Goal: Transaction & Acquisition: Book appointment/travel/reservation

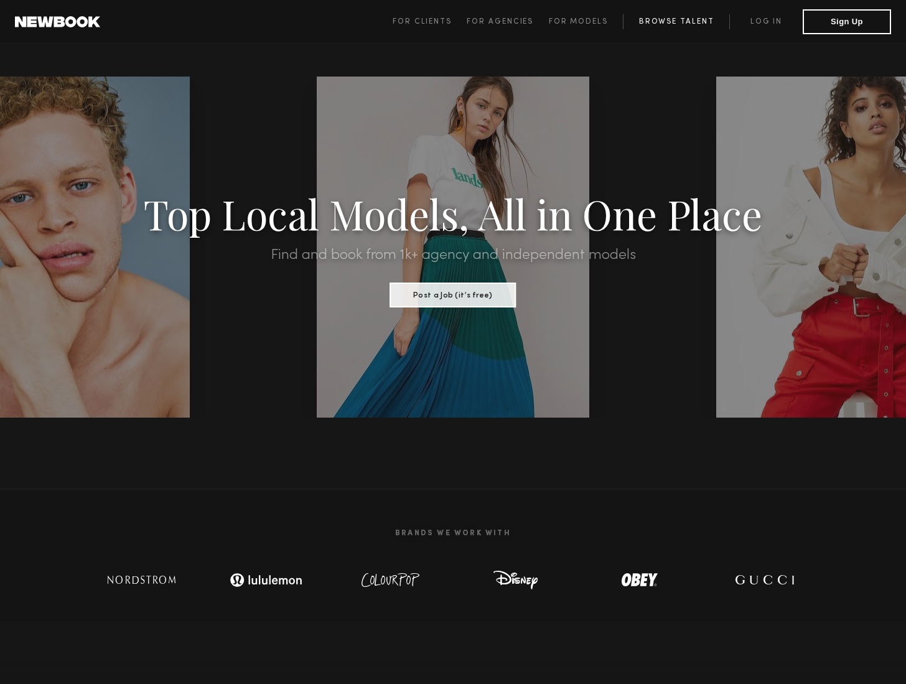
click at [686, 22] on link "Browse Talent" at bounding box center [676, 21] width 106 height 15
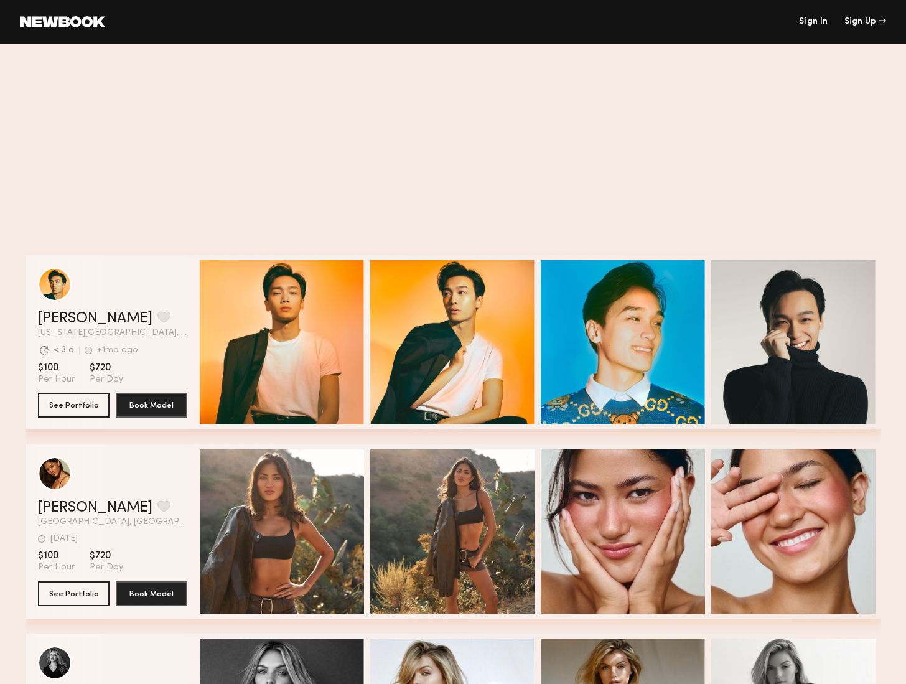
scroll to position [658, 0]
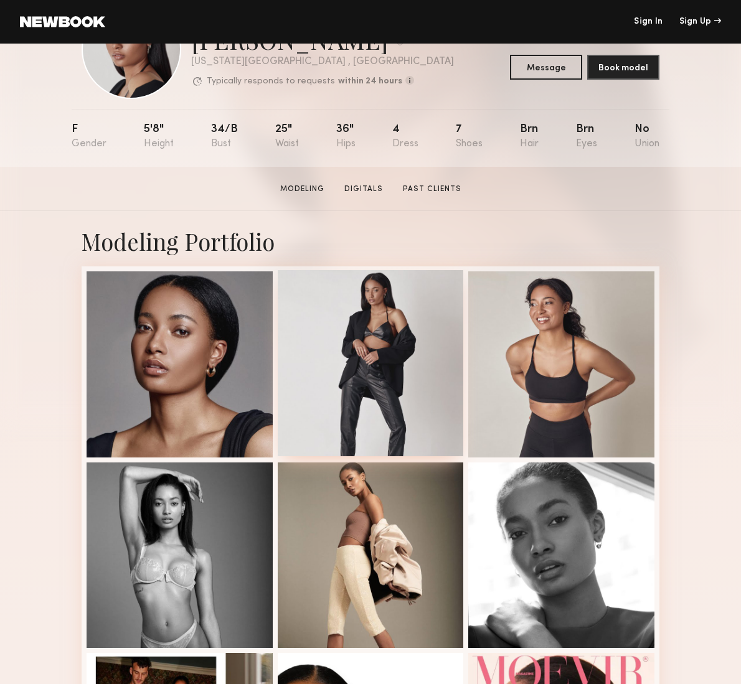
scroll to position [73, 0]
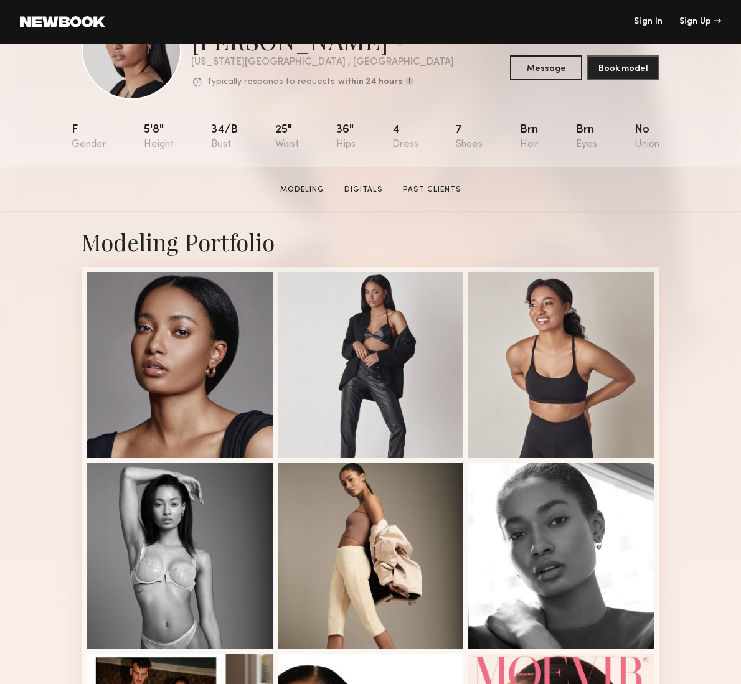
click at [645, 207] on section "[PERSON_NAME] Modeling Digitals Past Clients Message Book Model" at bounding box center [370, 189] width 741 height 44
click at [623, 188] on section "[PERSON_NAME] Modeling Digitals Past Clients Message Book Model" at bounding box center [370, 189] width 741 height 44
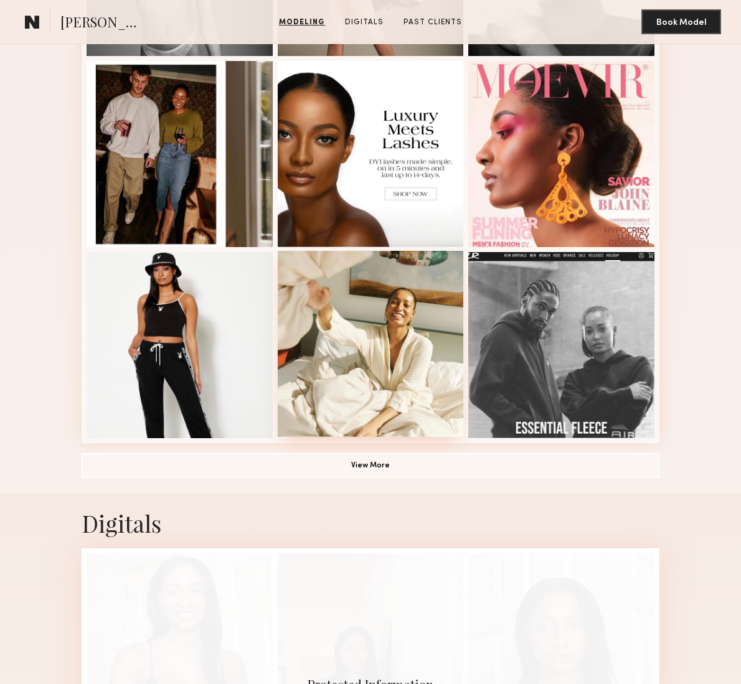
scroll to position [671, 0]
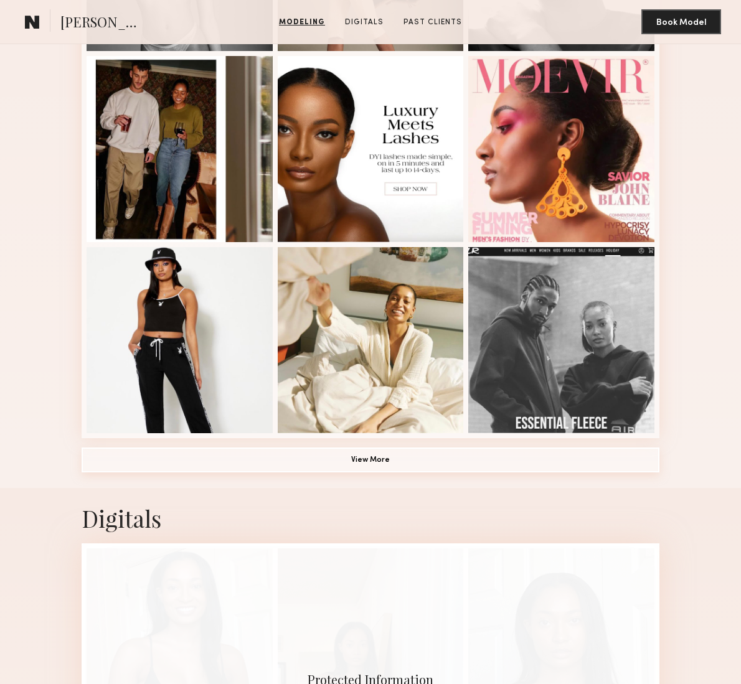
click at [376, 456] on button "View More" at bounding box center [371, 460] width 578 height 25
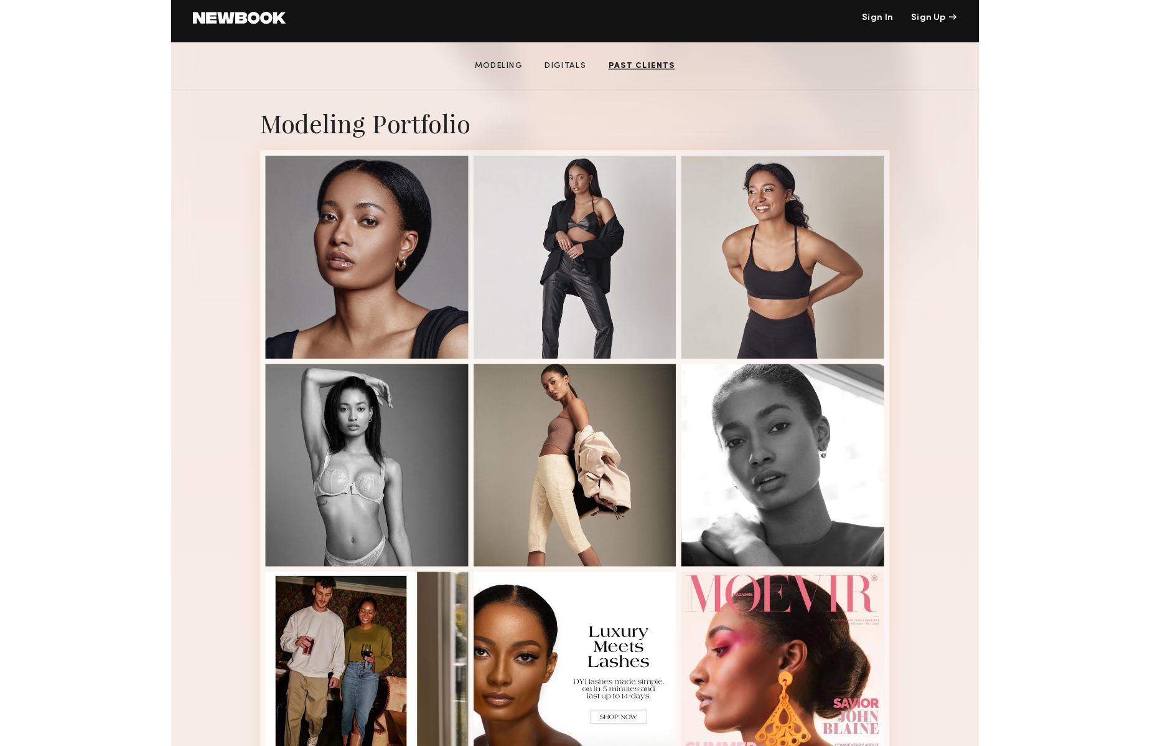
scroll to position [0, 0]
